Goal: Check status: Check status

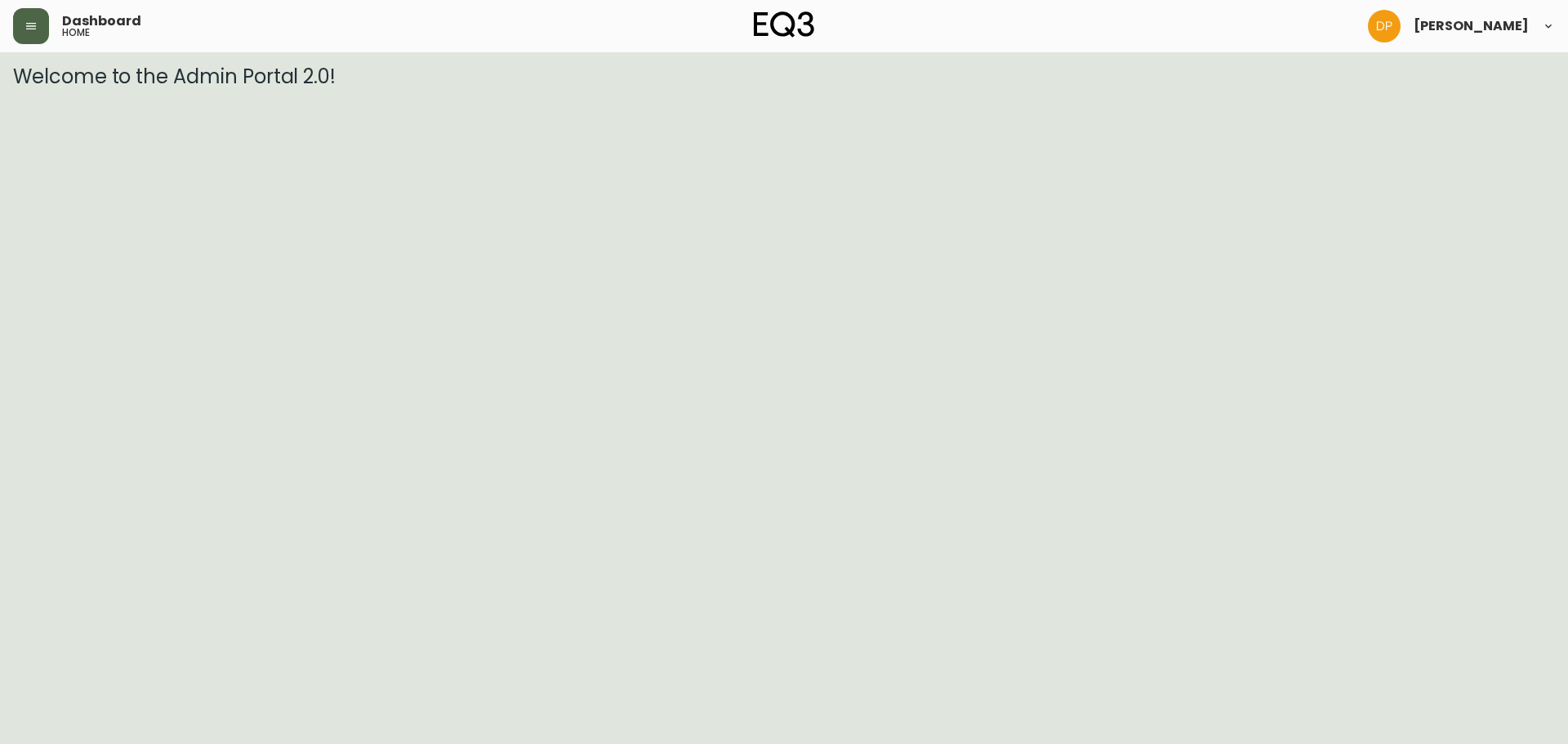
click at [21, 9] on button "button" at bounding box center [31, 26] width 36 height 36
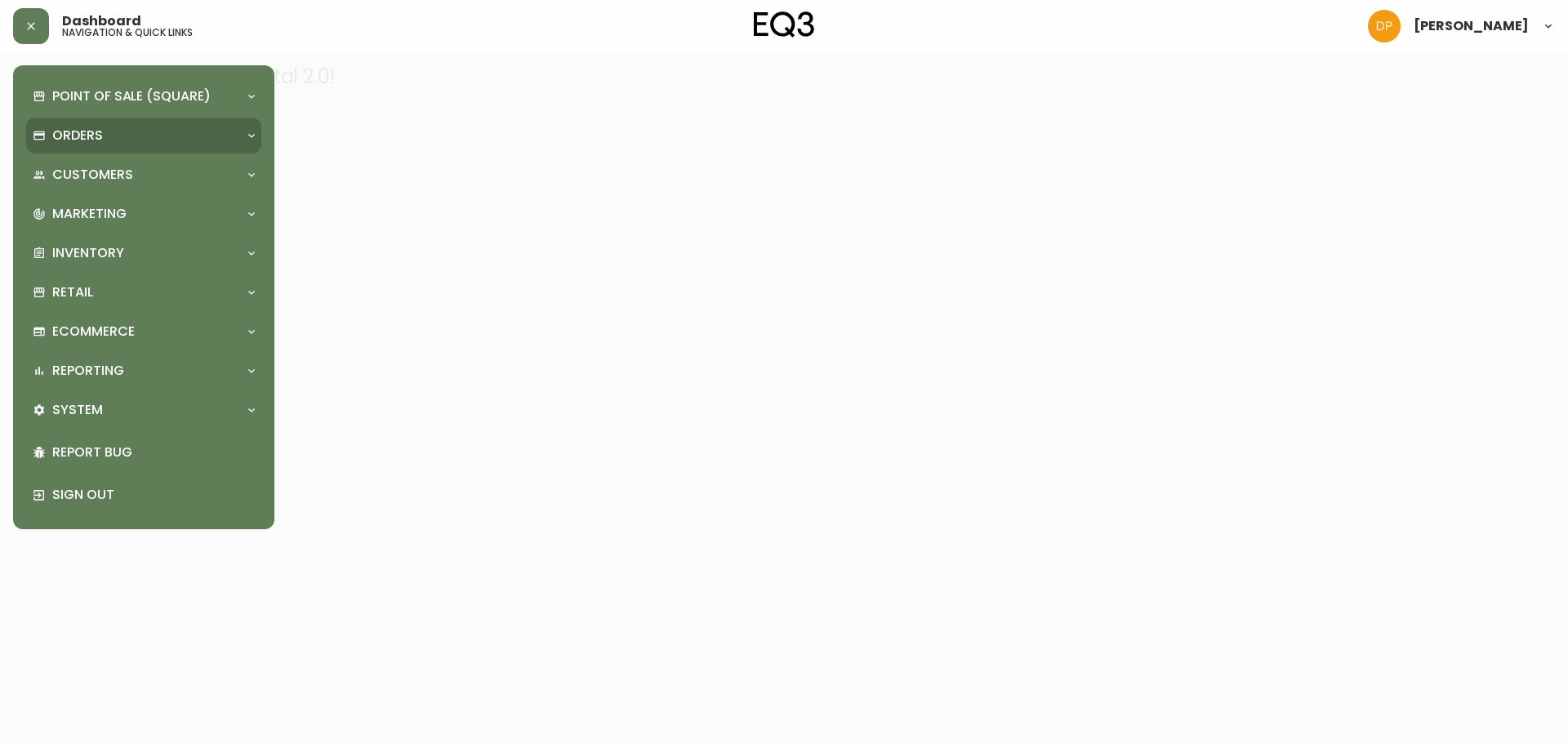
click at [151, 128] on div "Orders" at bounding box center [136, 136] width 206 height 18
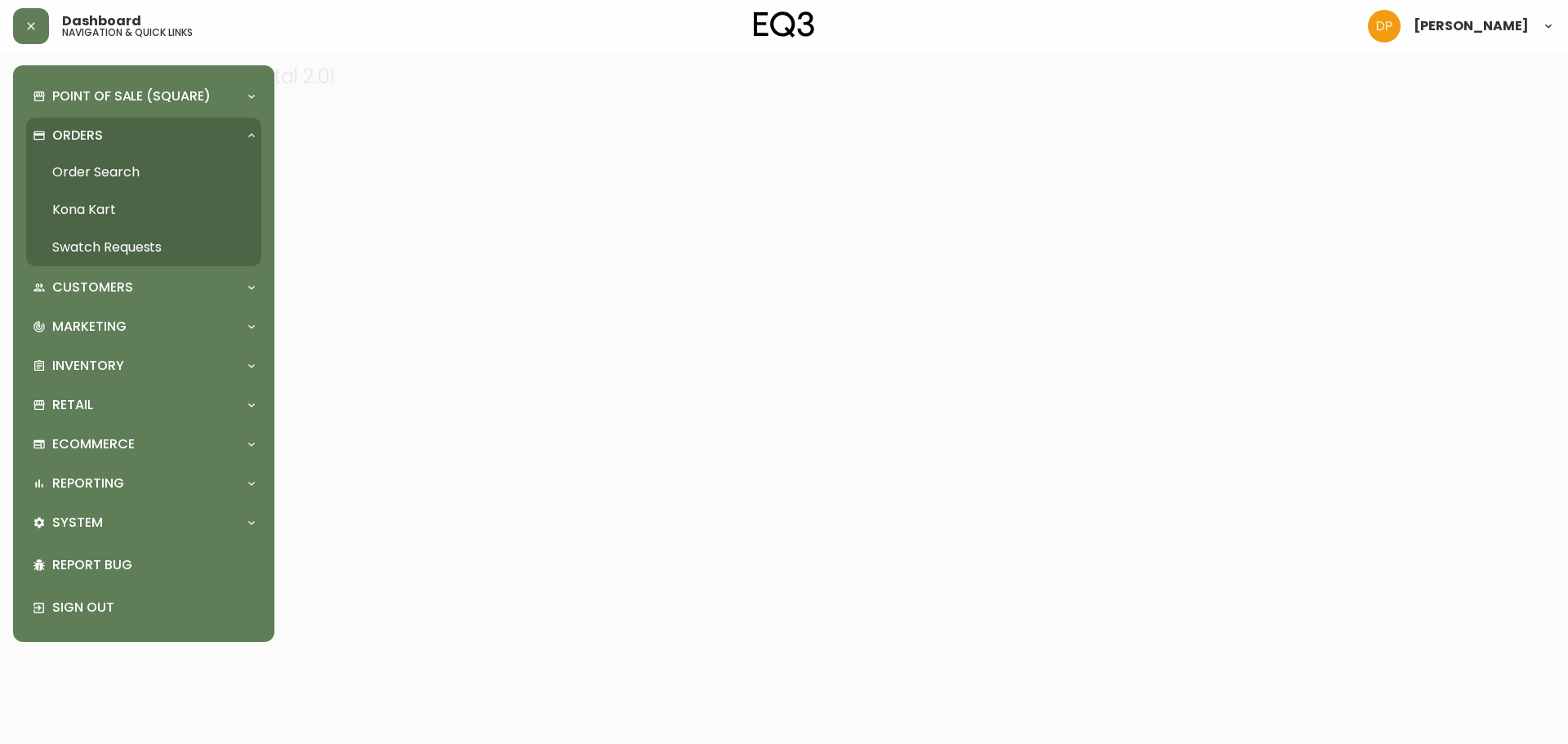
click at [149, 186] on link "Order Search" at bounding box center [144, 172] width 235 height 38
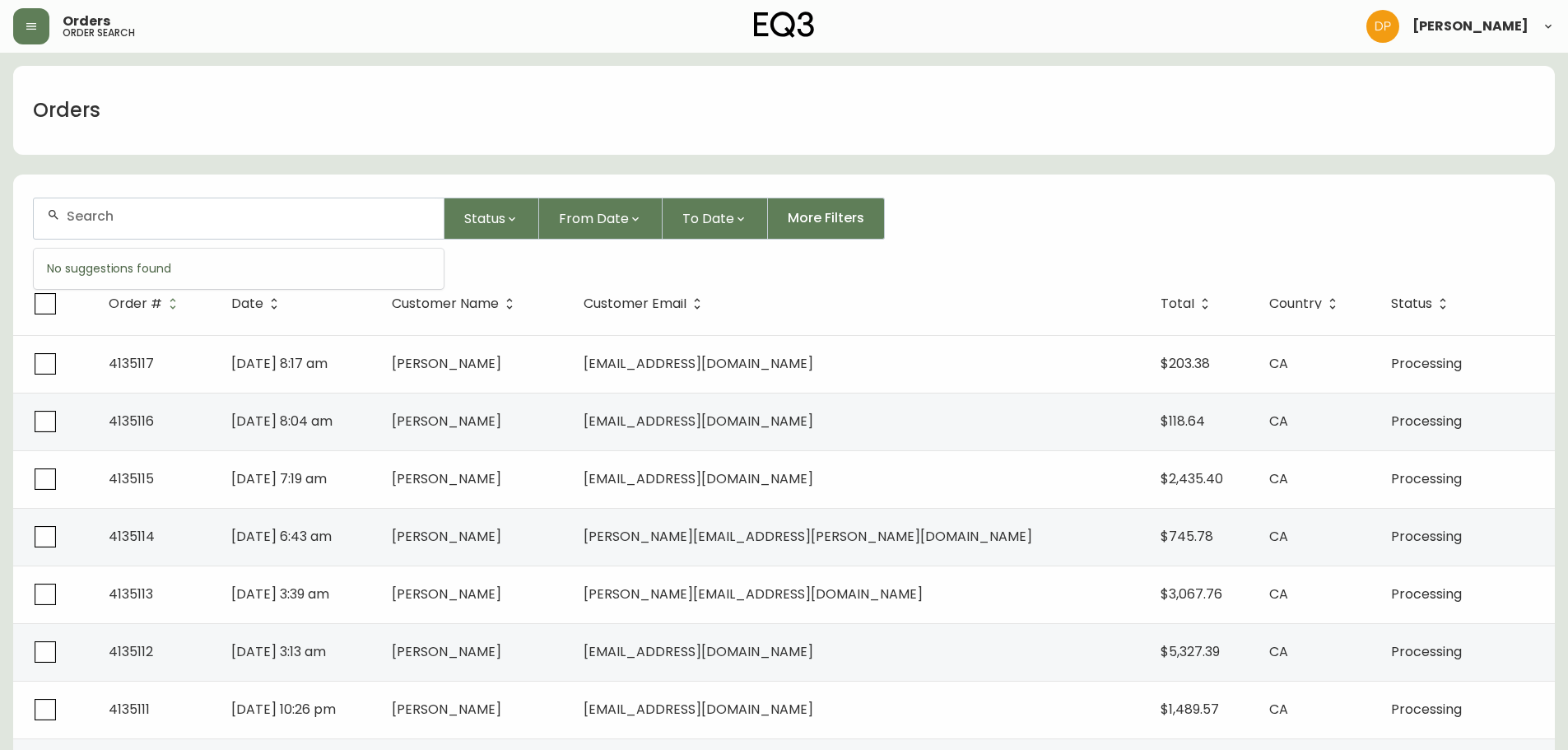
click at [171, 210] on input "text" at bounding box center [249, 216] width 364 height 16
paste input "4134822"
type input "4134822"
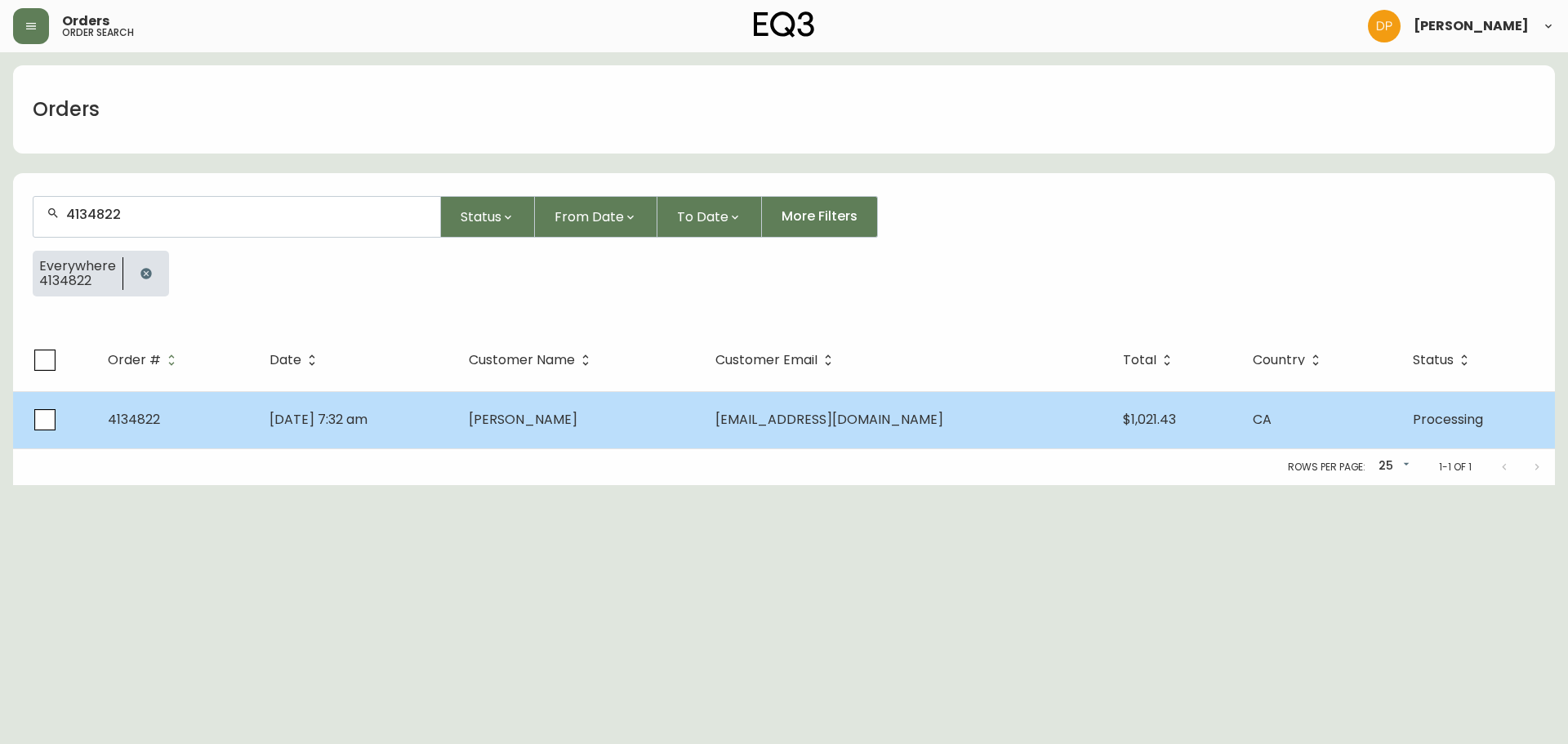
click at [205, 442] on td "4134822" at bounding box center [176, 420] width 162 height 57
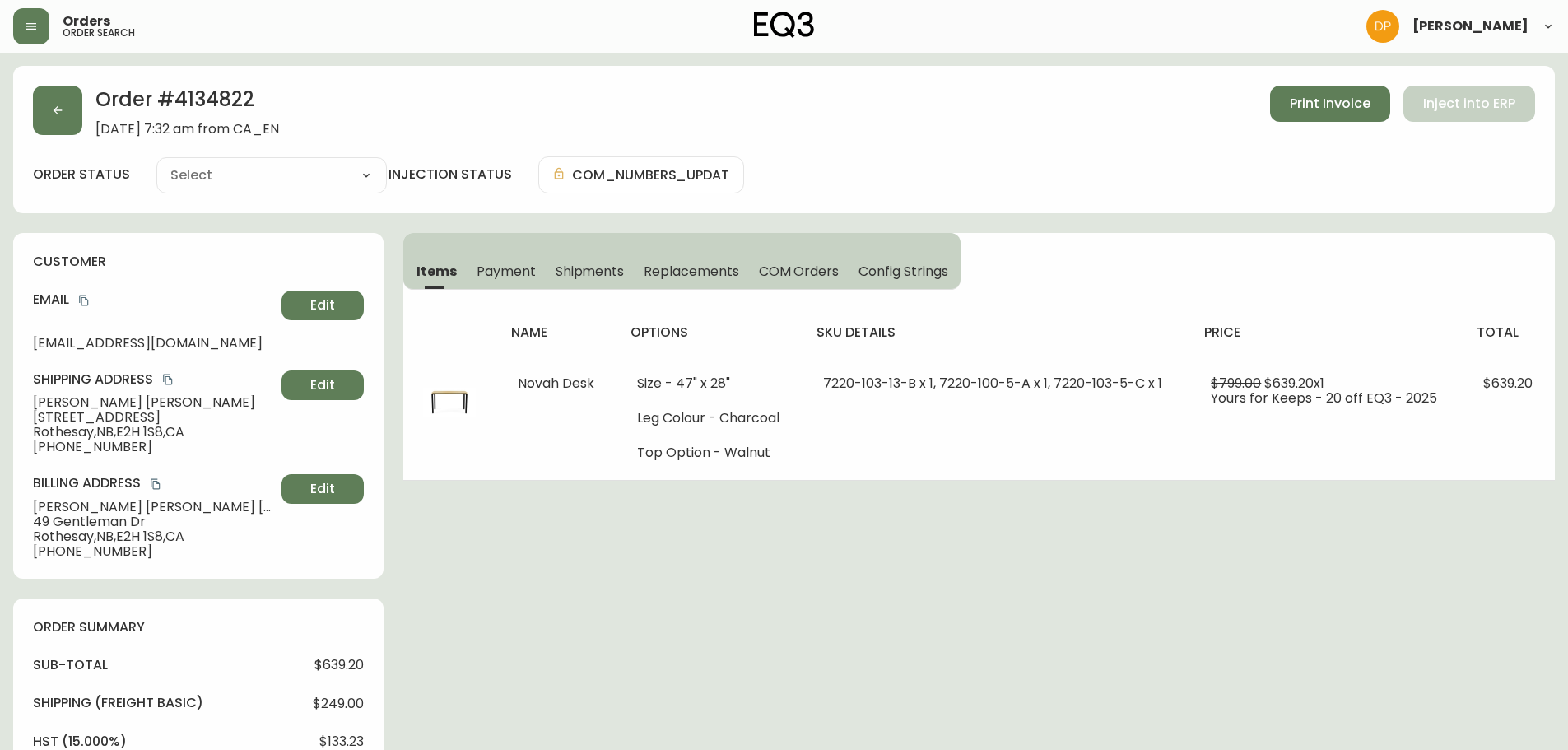
type input "Processing"
select select "PROCESSING"
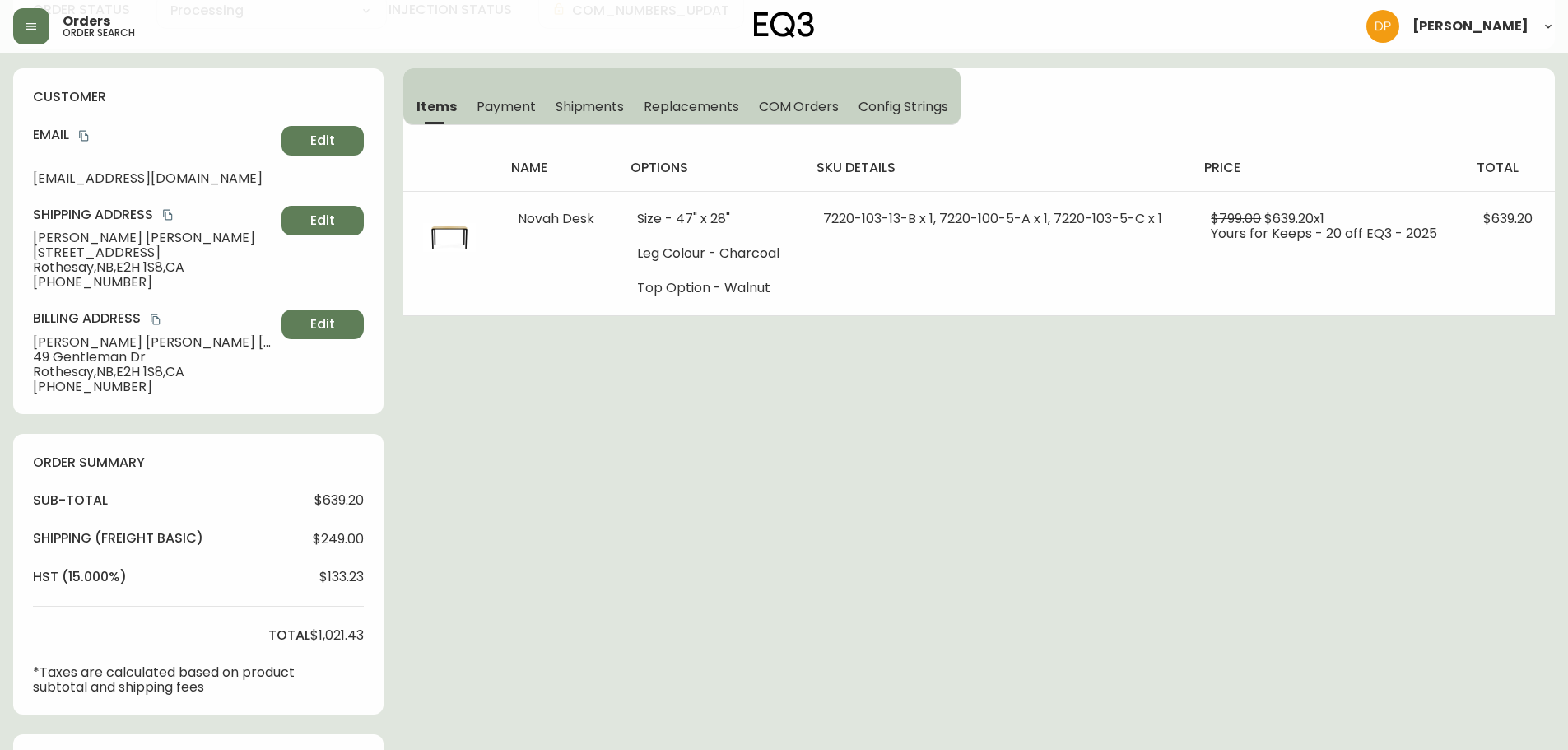
scroll to position [494, 0]
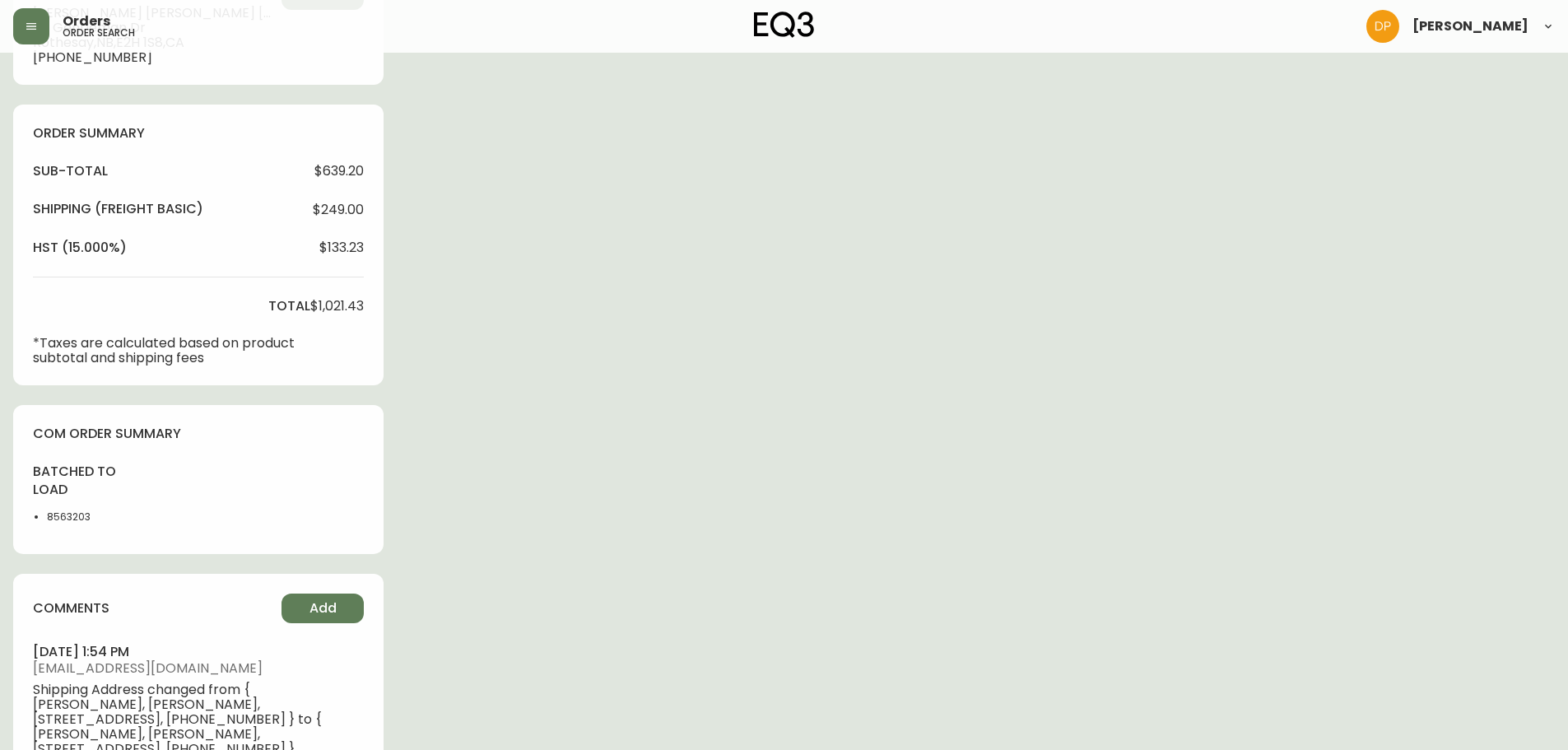
click at [71, 515] on li "8563203" at bounding box center [88, 517] width 83 height 15
copy li "8563203"
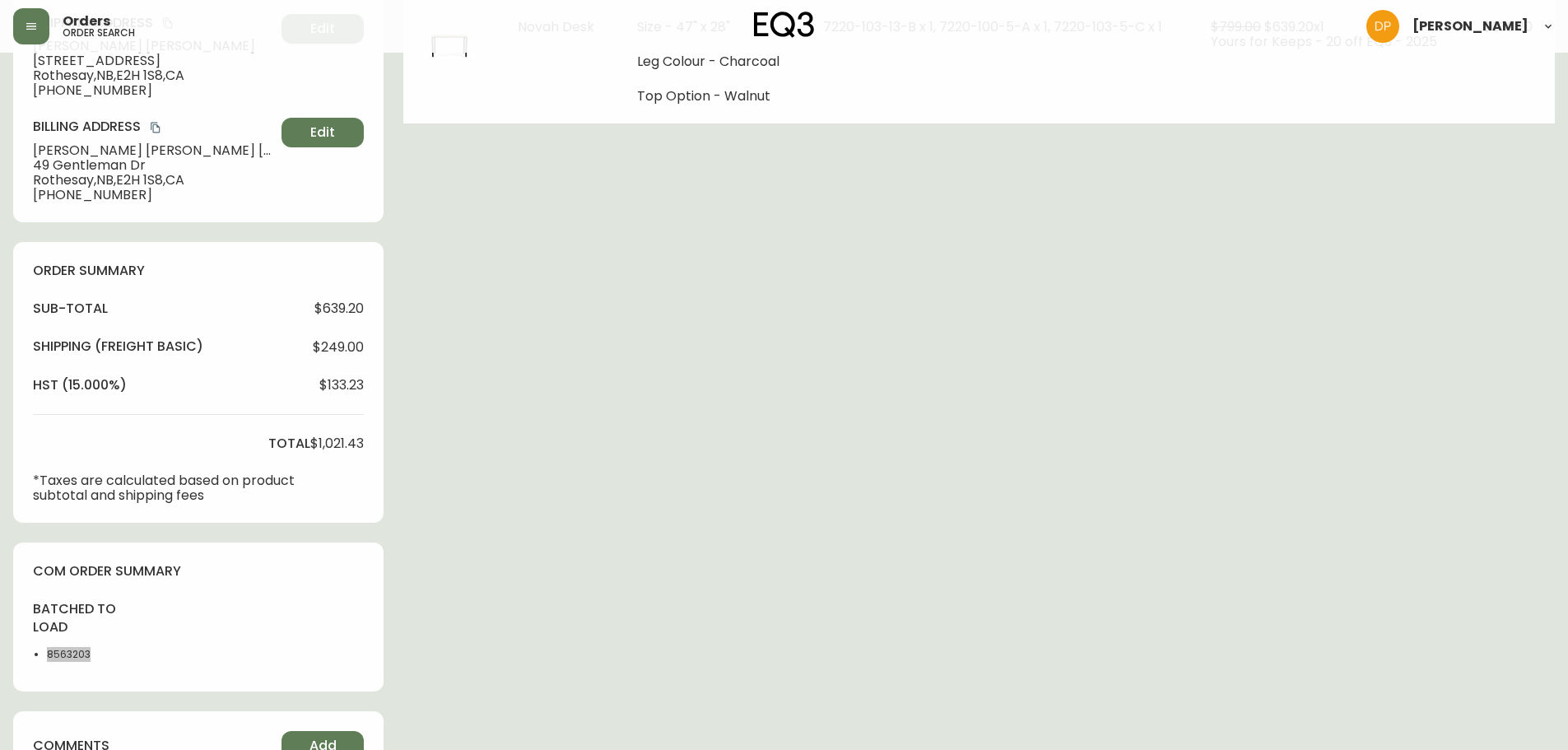
scroll to position [0, 0]
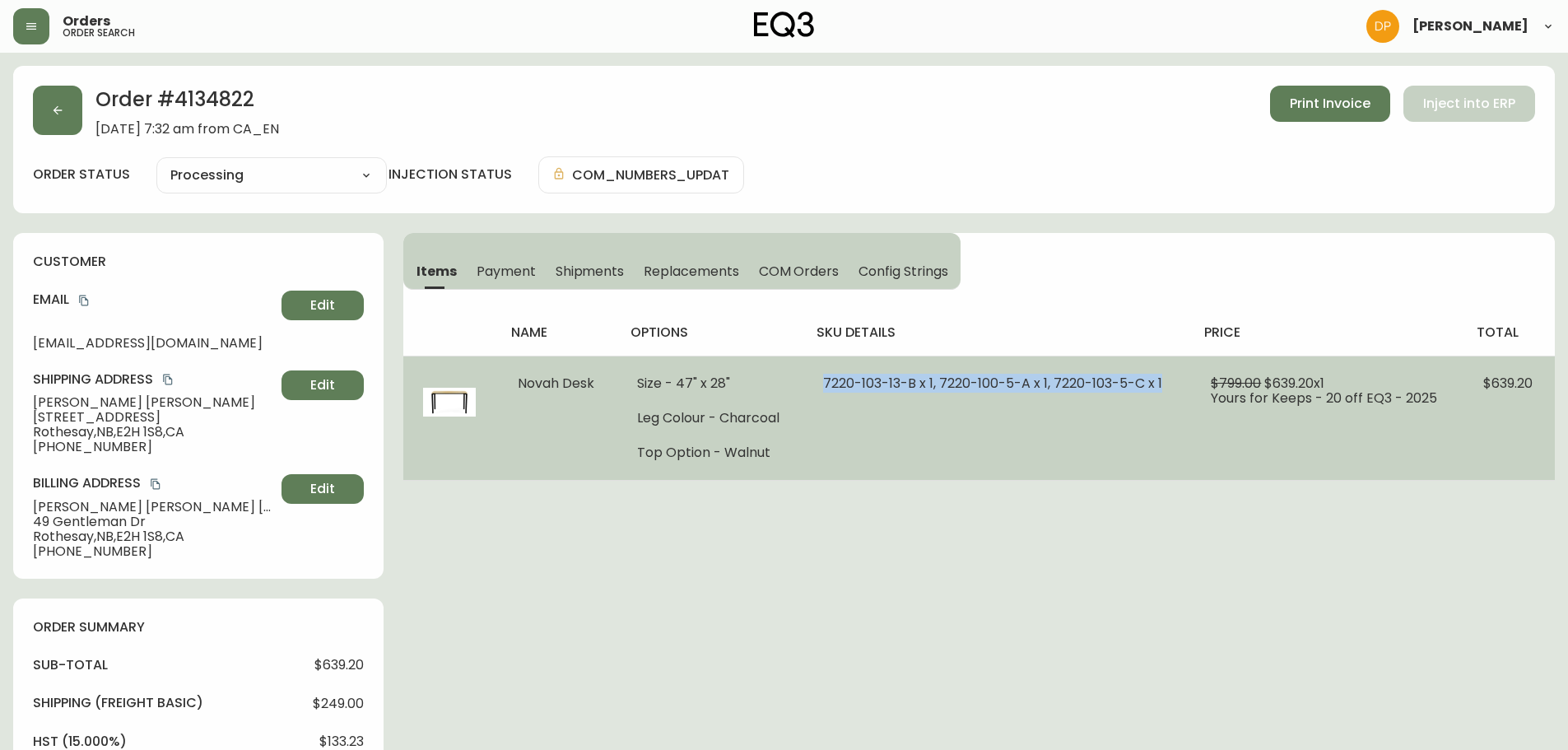
drag, startPoint x: 813, startPoint y: 385, endPoint x: 1194, endPoint y: 379, distance: 381.0
click at [1194, 379] on tr "Novah Desk Size - 47" x 28" Leg Colour - Charcoal Top Option - Walnut 7220-103-…" at bounding box center [979, 417] width 1152 height 124
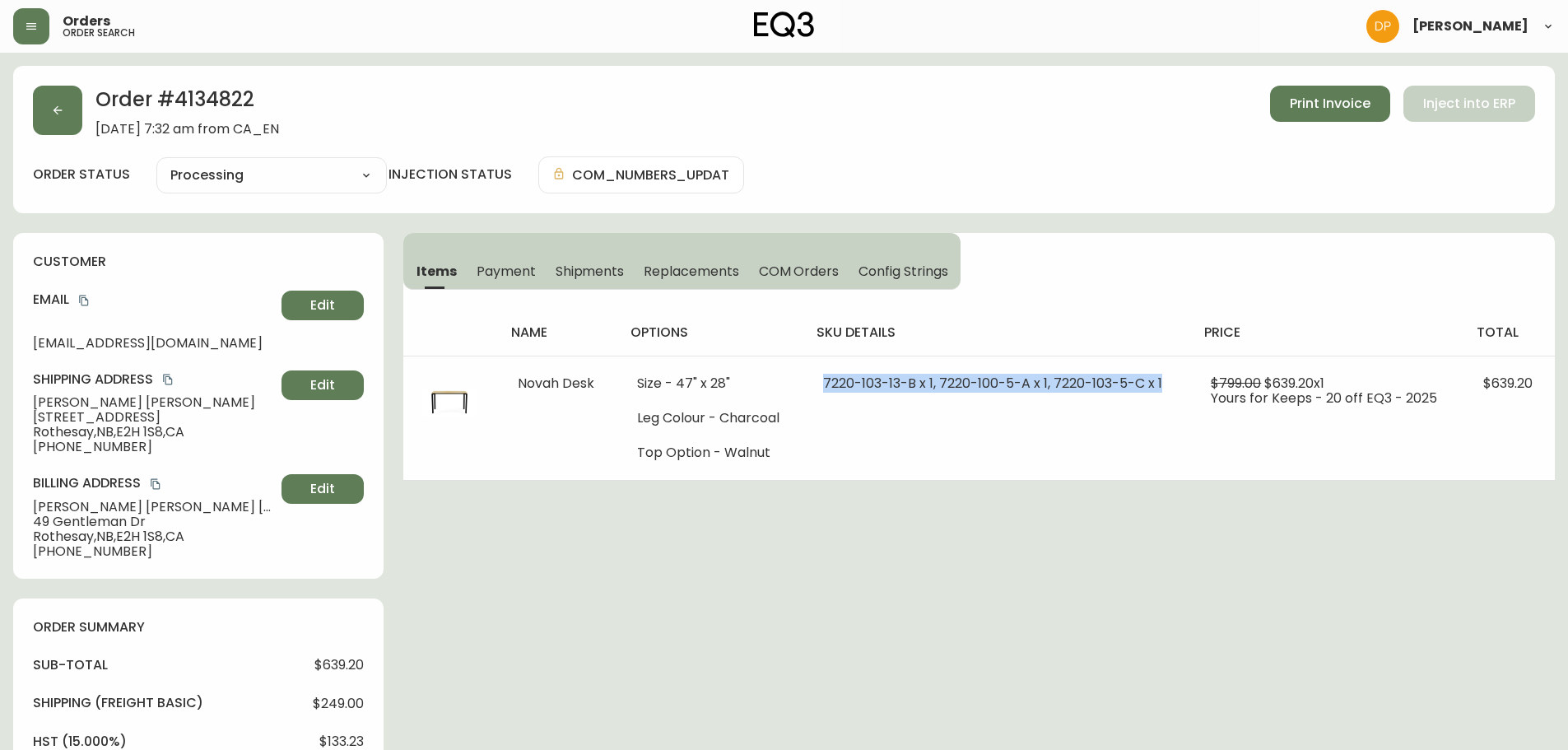
copy span "7220-103-13-B x 1, 7220-100-5-A x 1, 7220-103-5-C x 1"
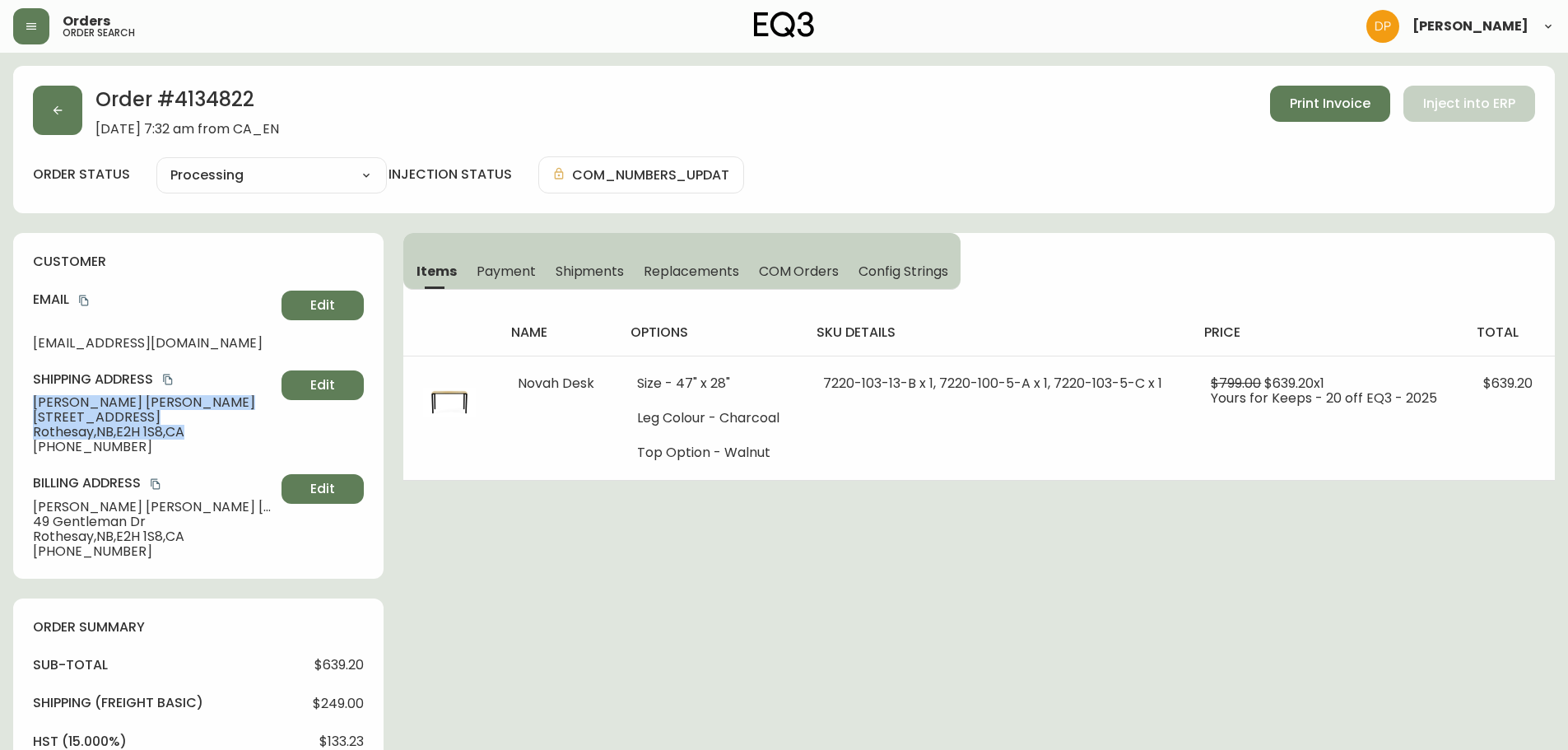
drag, startPoint x: 202, startPoint y: 432, endPoint x: 13, endPoint y: 398, distance: 192.0
click at [13, 398] on div "customer Email [EMAIL_ADDRESS][DOMAIN_NAME] Edit Shipping Address [PERSON_NAME]…" at bounding box center [198, 406] width 370 height 346
click at [174, 379] on button "copy" at bounding box center [168, 380] width 16 height 16
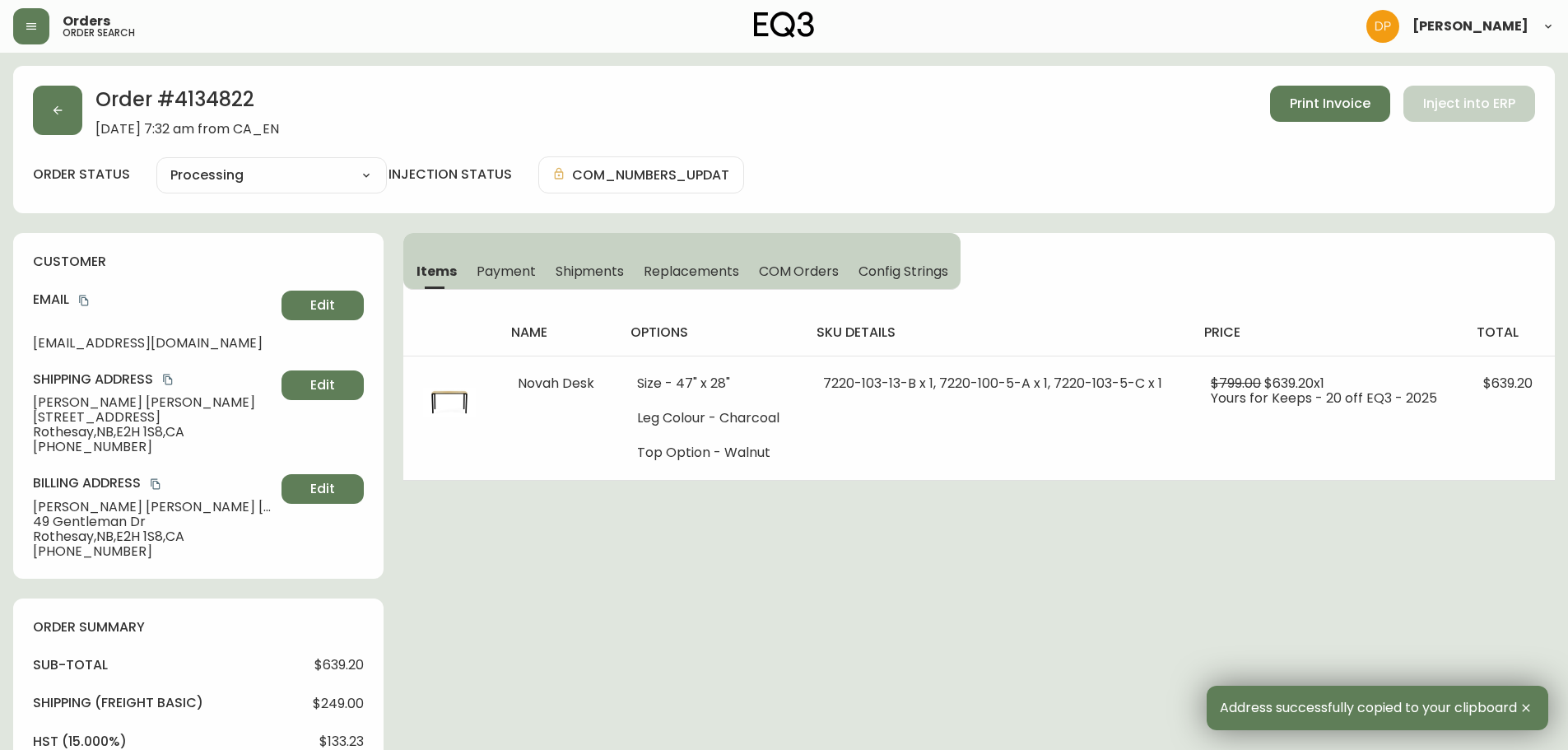
click at [179, 105] on h2 "Order # 4134822" at bounding box center [187, 104] width 184 height 36
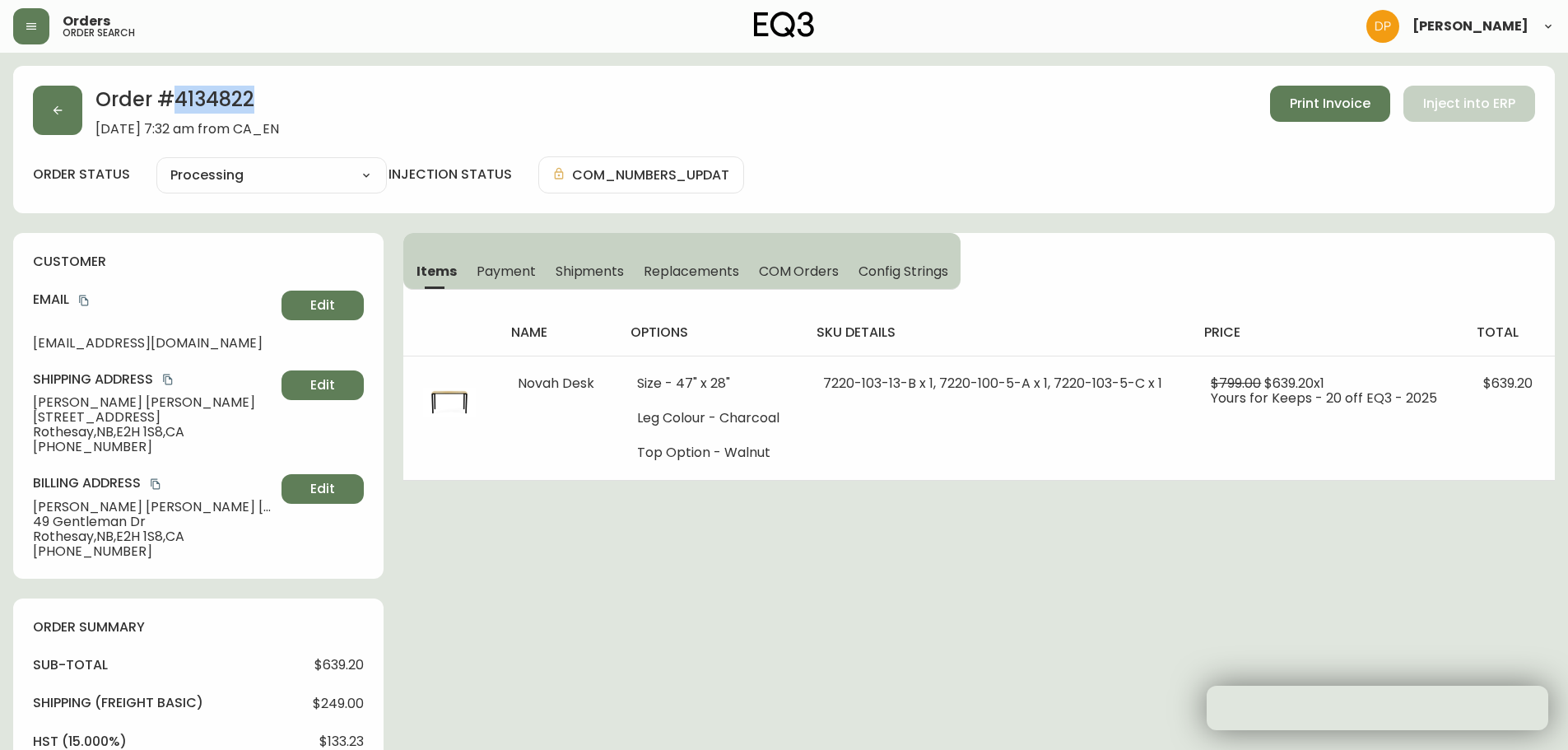
click at [179, 105] on h2 "Order # 4134822" at bounding box center [187, 104] width 184 height 36
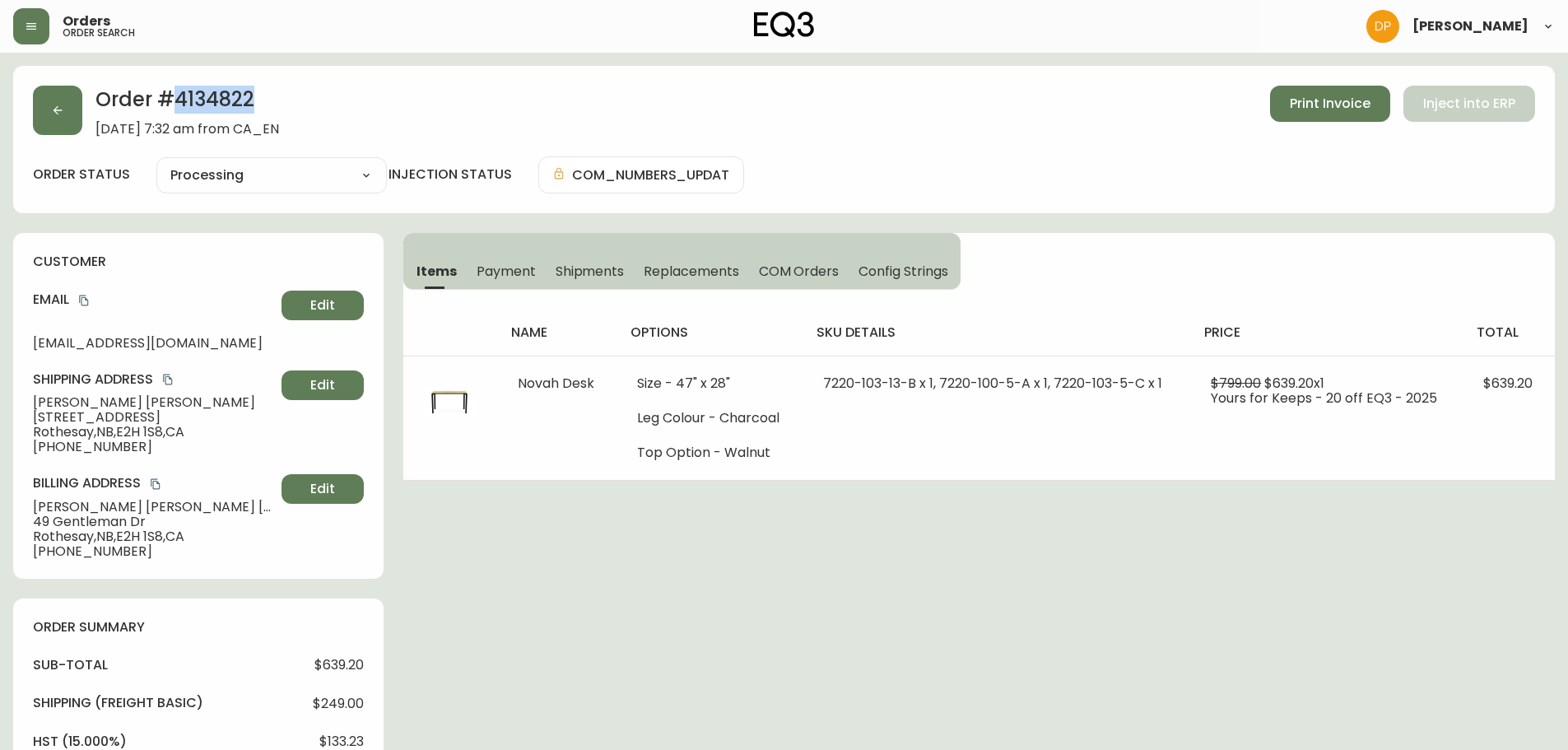
copy h2 "4134822"
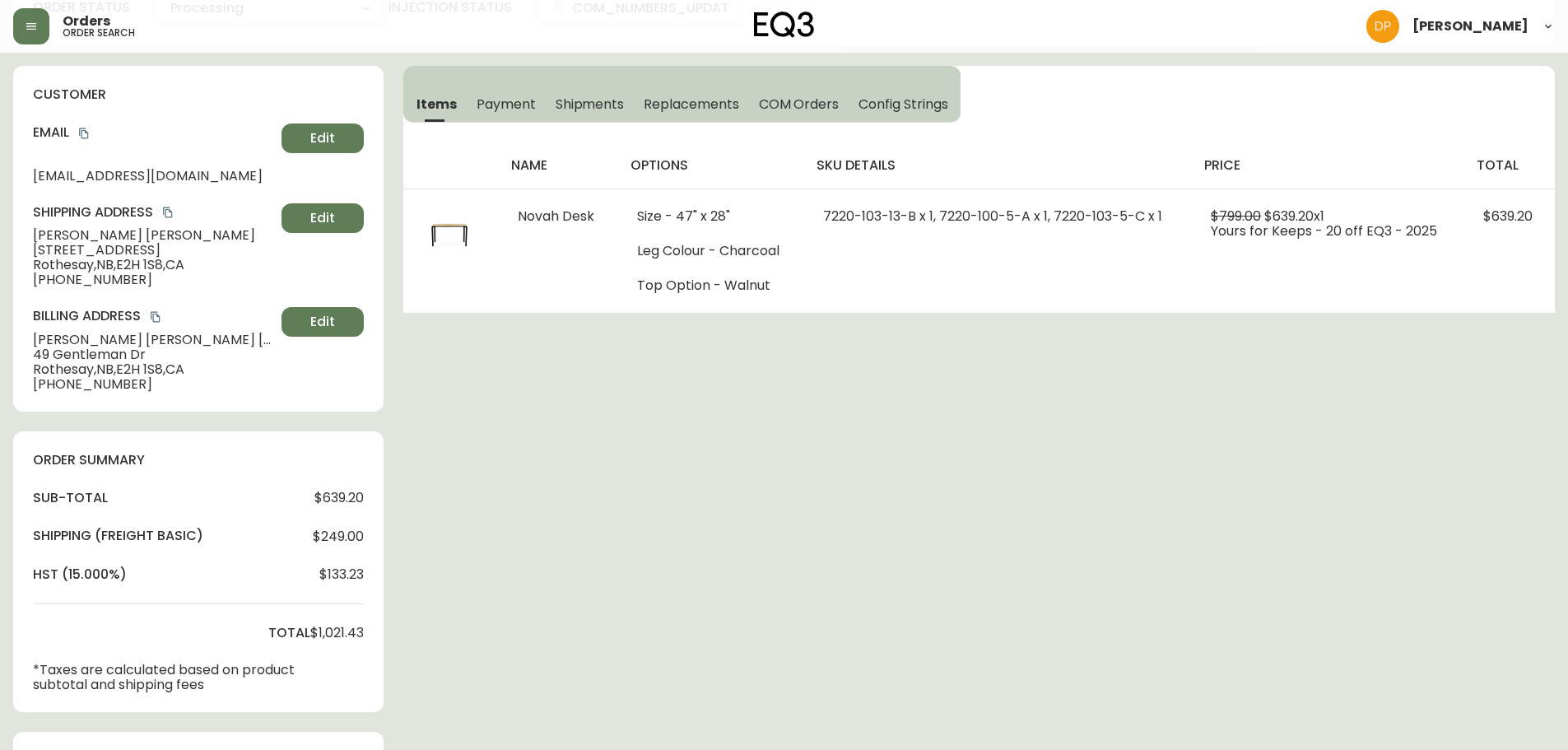
scroll to position [329, 0]
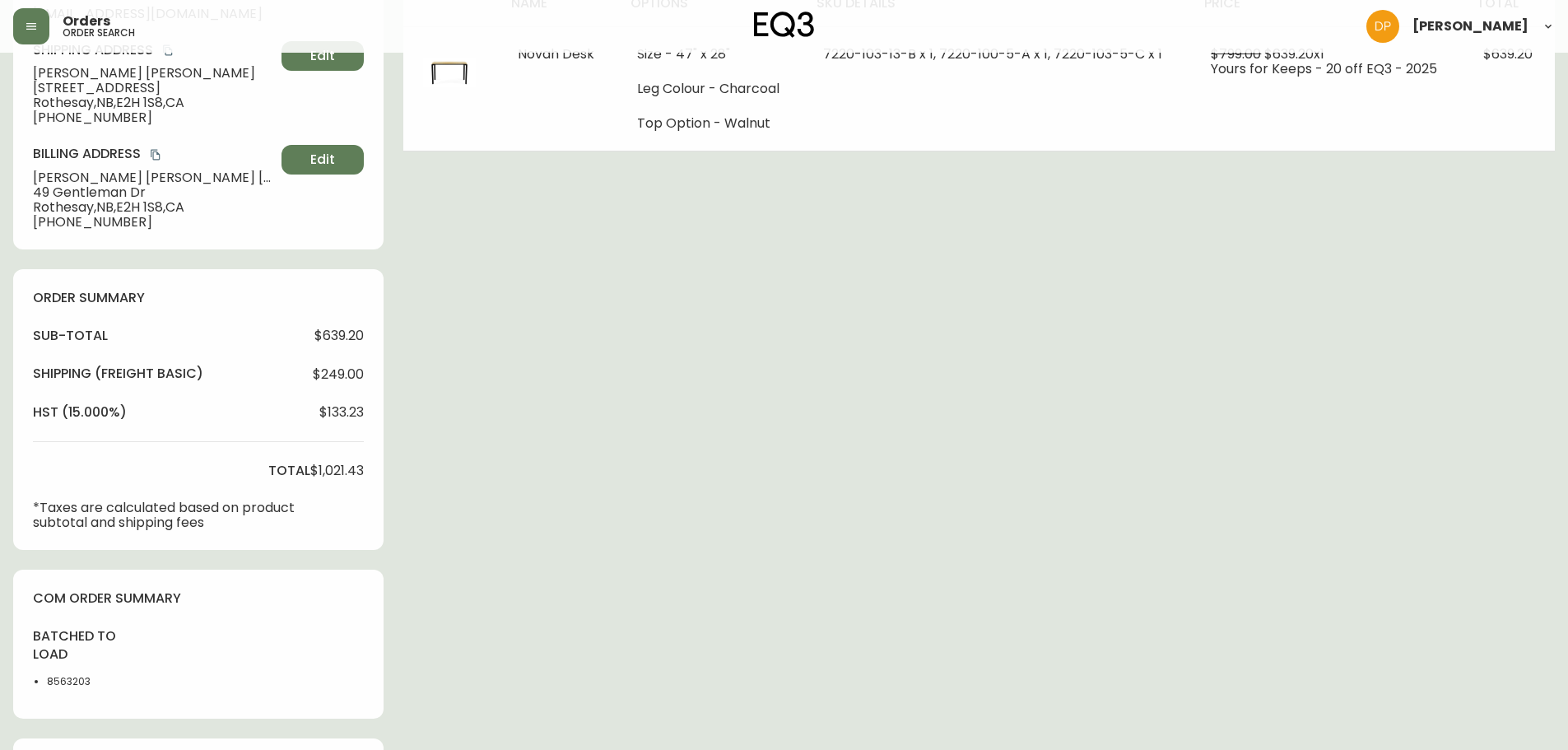
click at [63, 672] on div "batched to load 8563203" at bounding box center [81, 663] width 97 height 72
click at [66, 675] on div "batched to load 8563203" at bounding box center [81, 663] width 97 height 72
click at [67, 677] on li "8563203" at bounding box center [88, 682] width 83 height 15
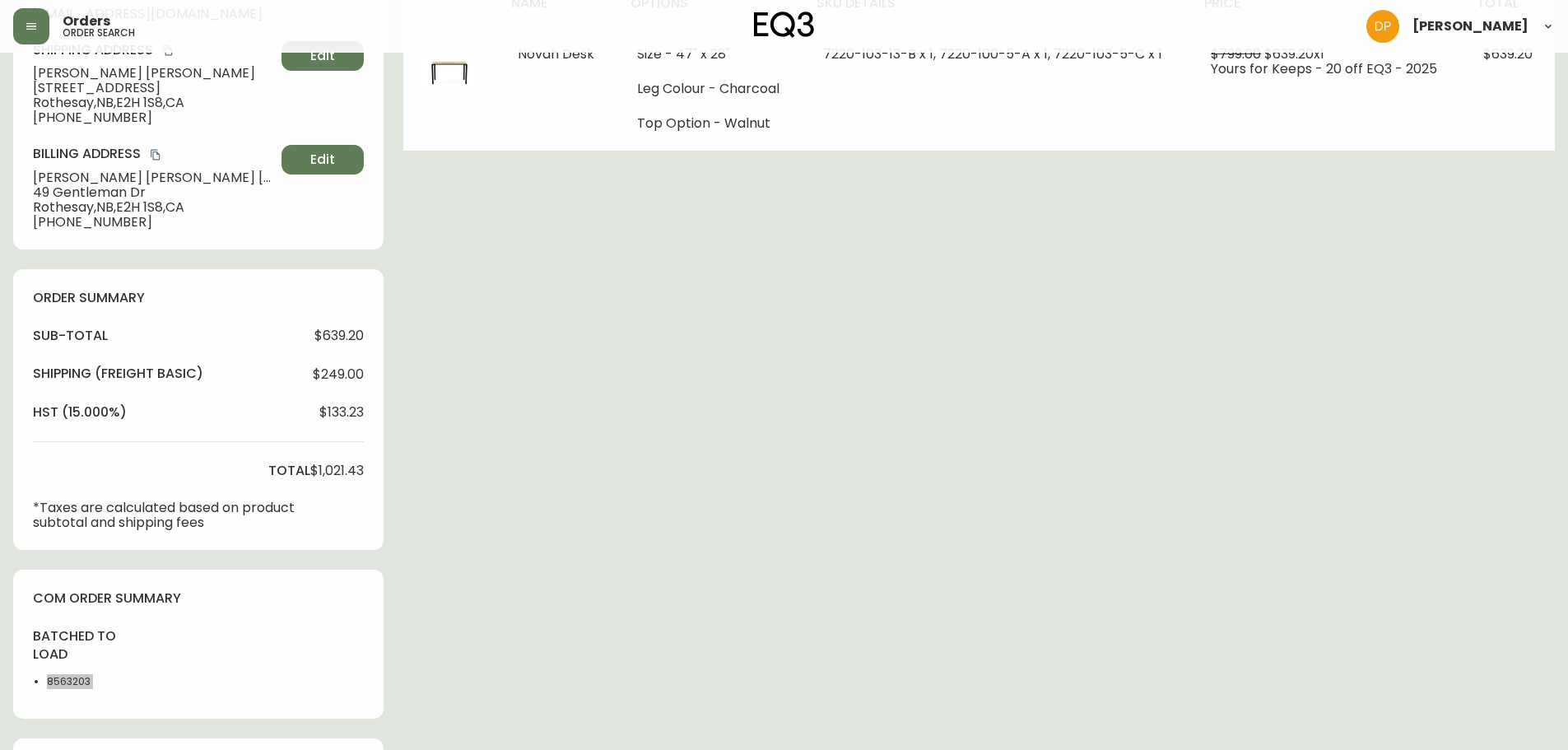
scroll to position [0, 0]
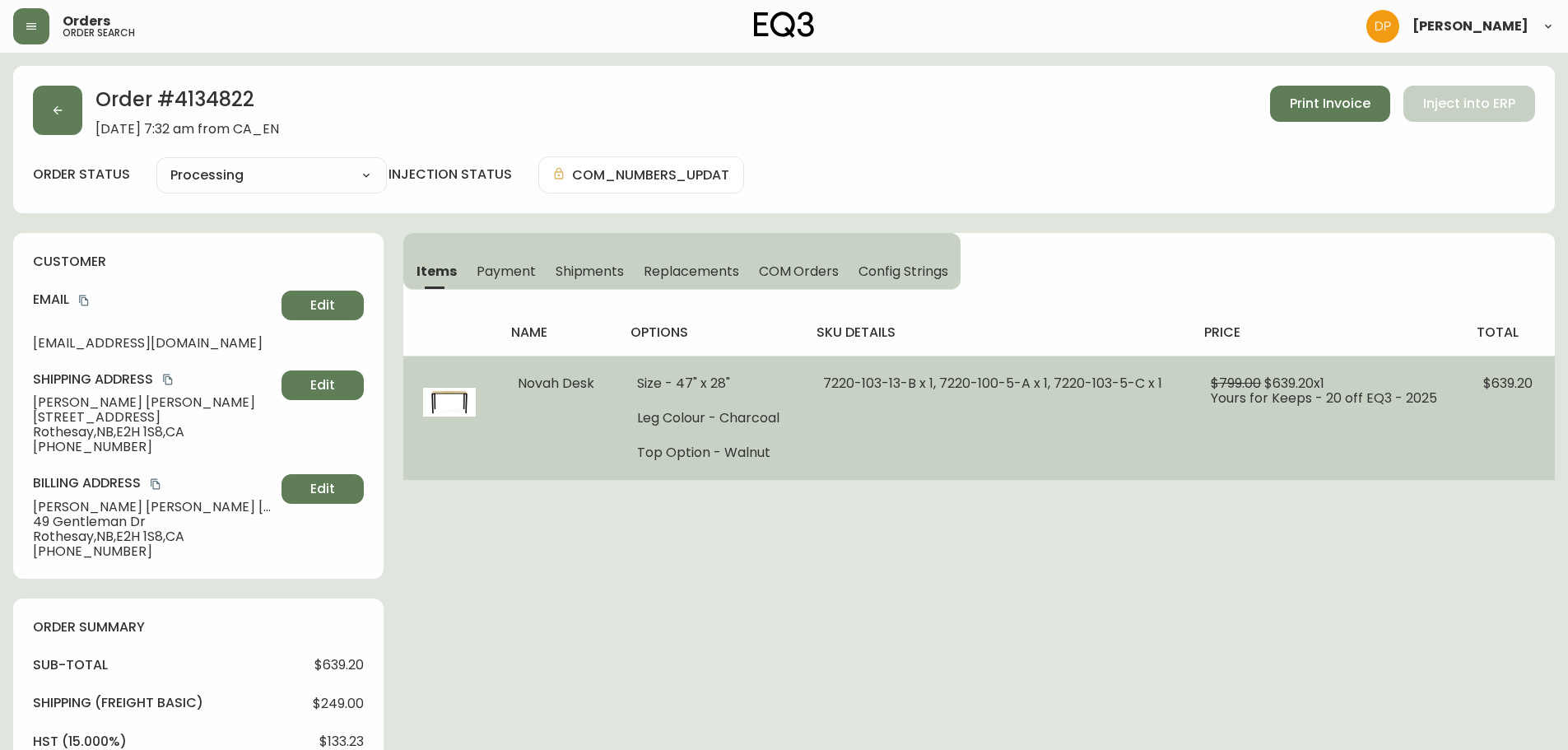
drag, startPoint x: 913, startPoint y: 379, endPoint x: 975, endPoint y: 393, distance: 63.6
click at [917, 383] on span "7220-103-13-B x 1, 7220-100-5-A x 1, 7220-103-5-C x 1" at bounding box center [993, 383] width 339 height 19
drag, startPoint x: 1030, startPoint y: 385, endPoint x: 944, endPoint y: 384, distance: 86.0
click at [944, 384] on span "7220-103-13-B x 1, 7220-100-5-A x 1, 7220-103-5-C x 1" at bounding box center [993, 383] width 339 height 19
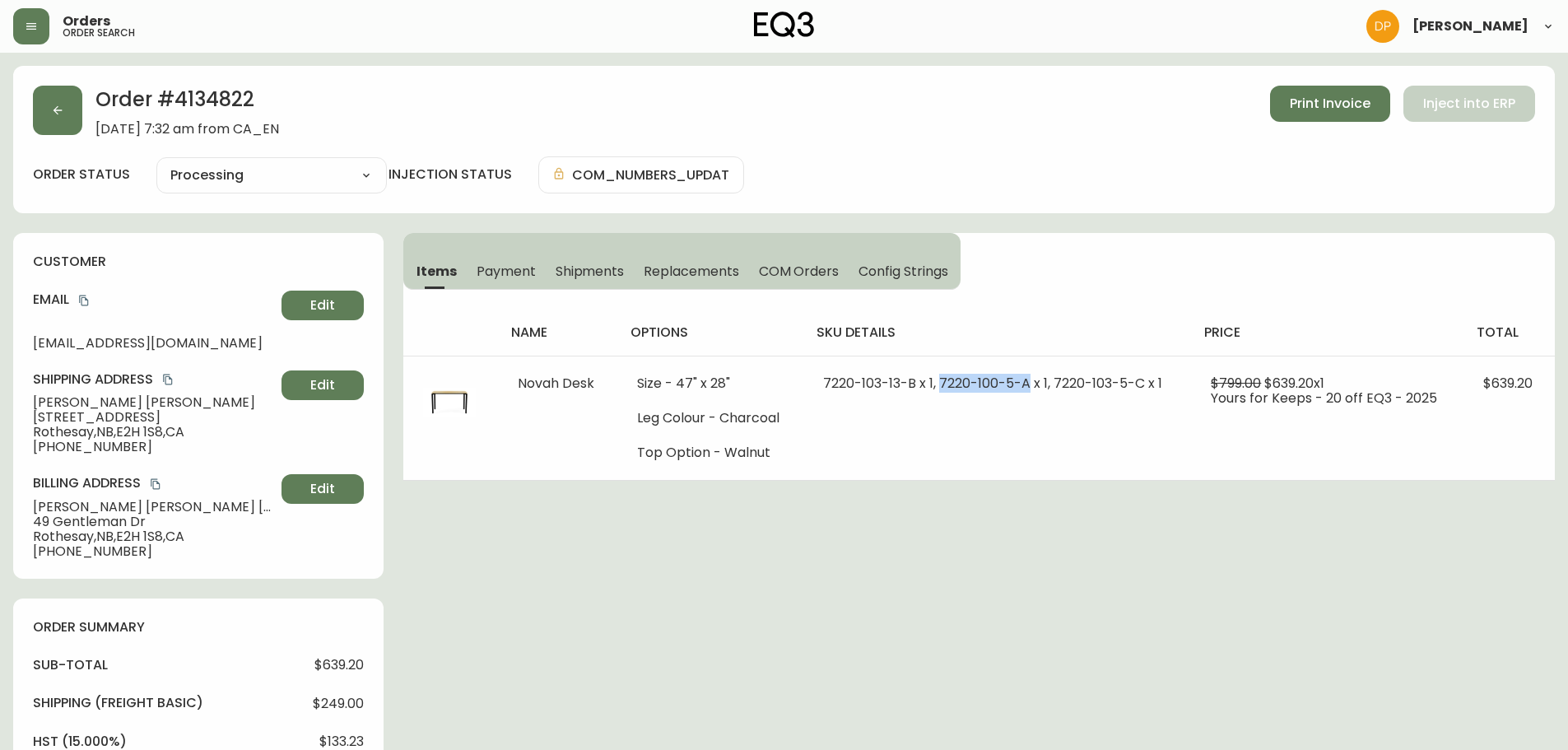
copy span "7220-100-5-A"
